Goal: Transaction & Acquisition: Purchase product/service

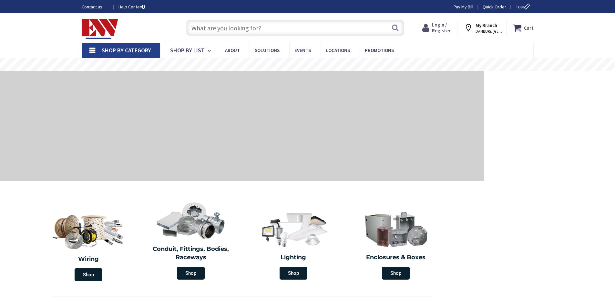
click at [448, 26] on span "Login / Register" at bounding box center [441, 28] width 19 height 12
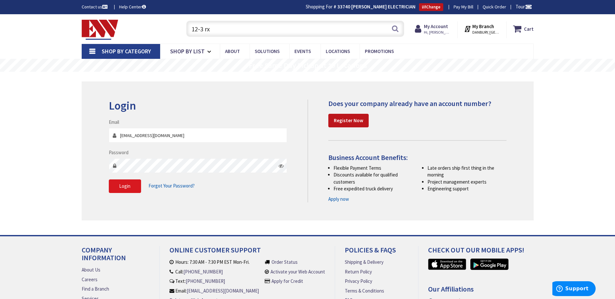
type input "12-3 rx"
click at [131, 183] on button "Login" at bounding box center [125, 186] width 32 height 14
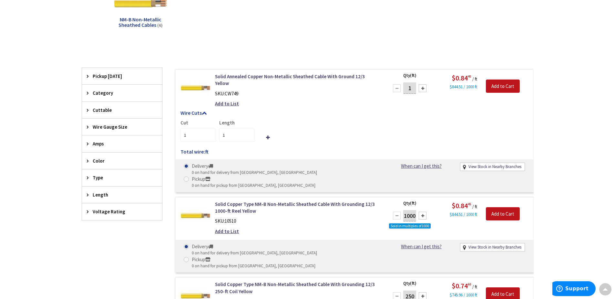
scroll to position [186, 0]
